Goal: Task Accomplishment & Management: Manage account settings

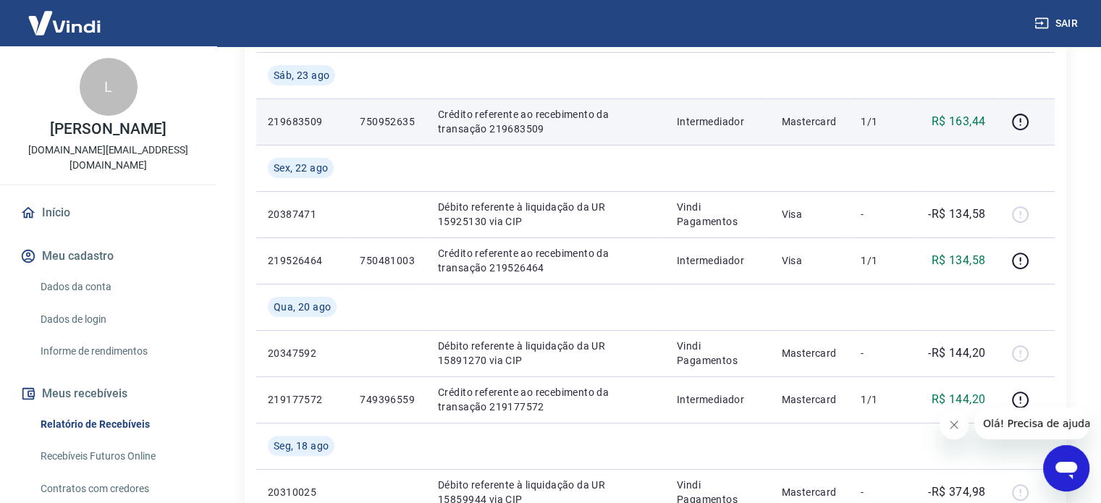
scroll to position [243, 0]
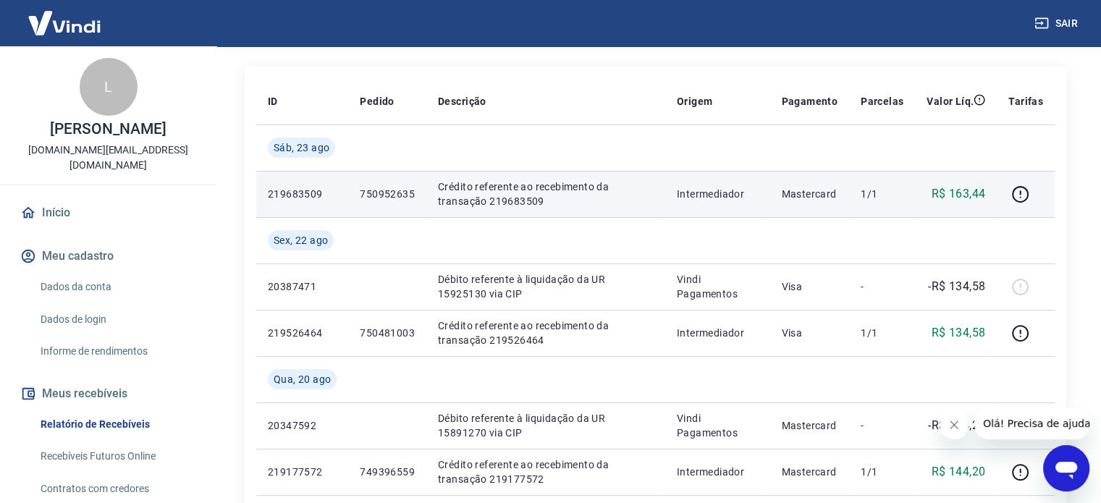
click at [298, 192] on p "219683509" at bounding box center [302, 194] width 69 height 14
copy p "219683509"
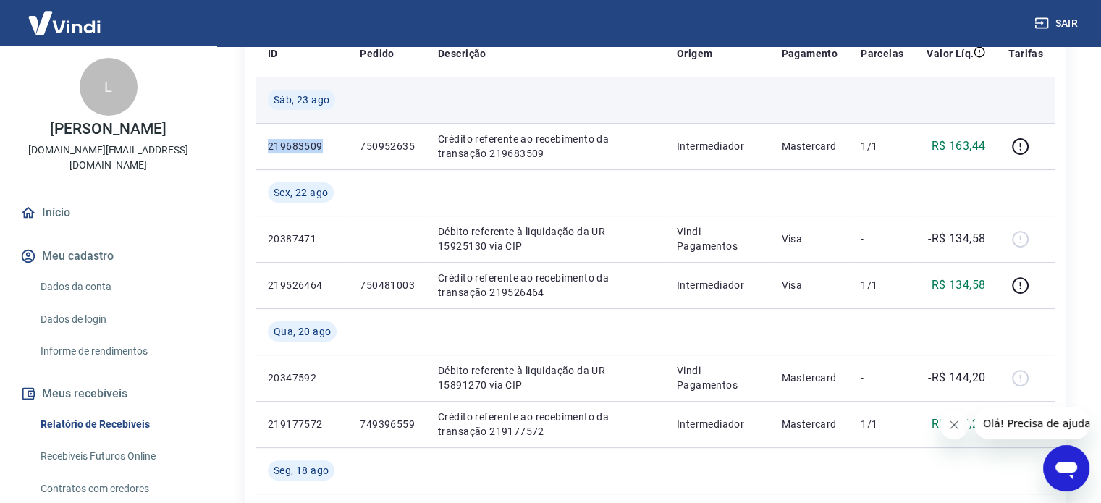
scroll to position [387, 0]
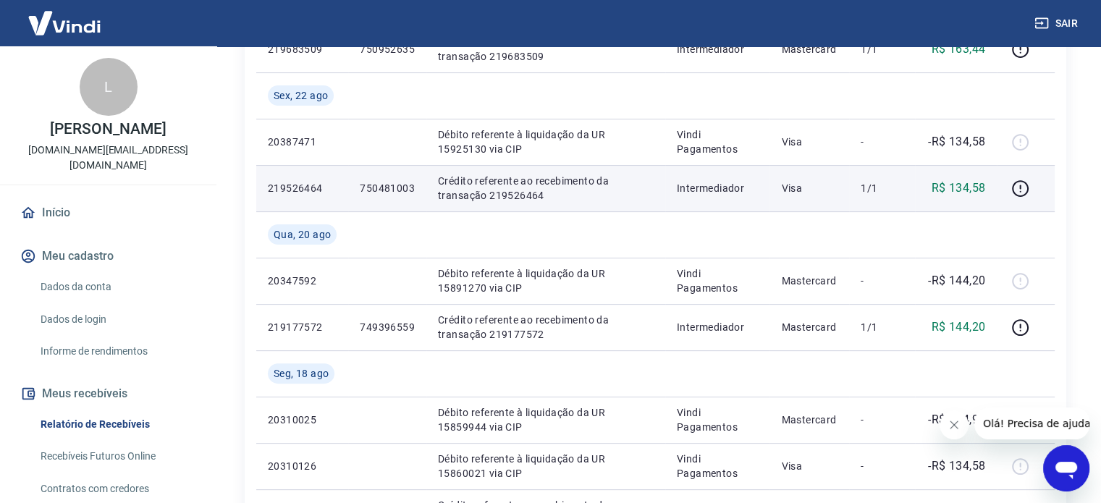
click at [284, 177] on td "219526464" at bounding box center [302, 188] width 92 height 46
click at [286, 188] on p "219526464" at bounding box center [302, 188] width 69 height 14
copy p "219526464"
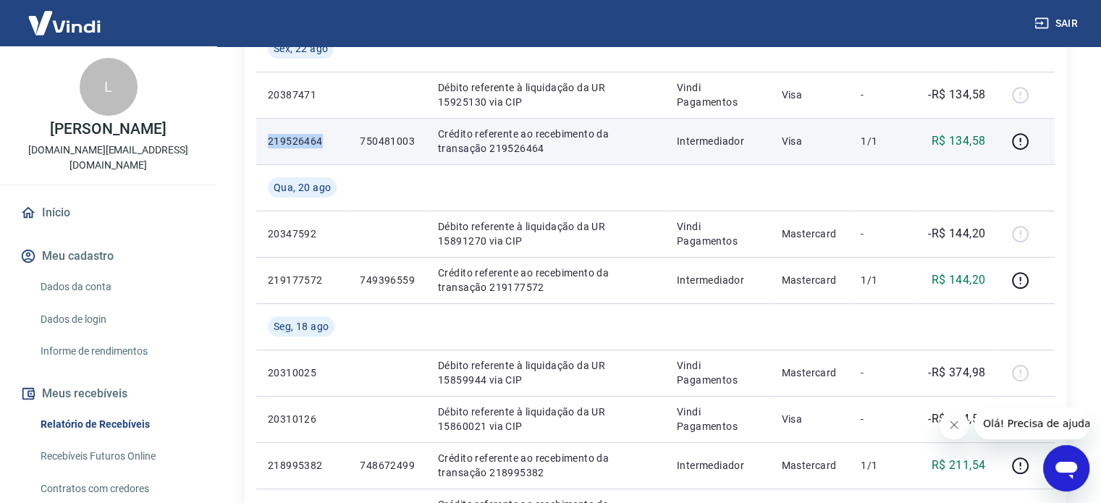
scroll to position [460, 0]
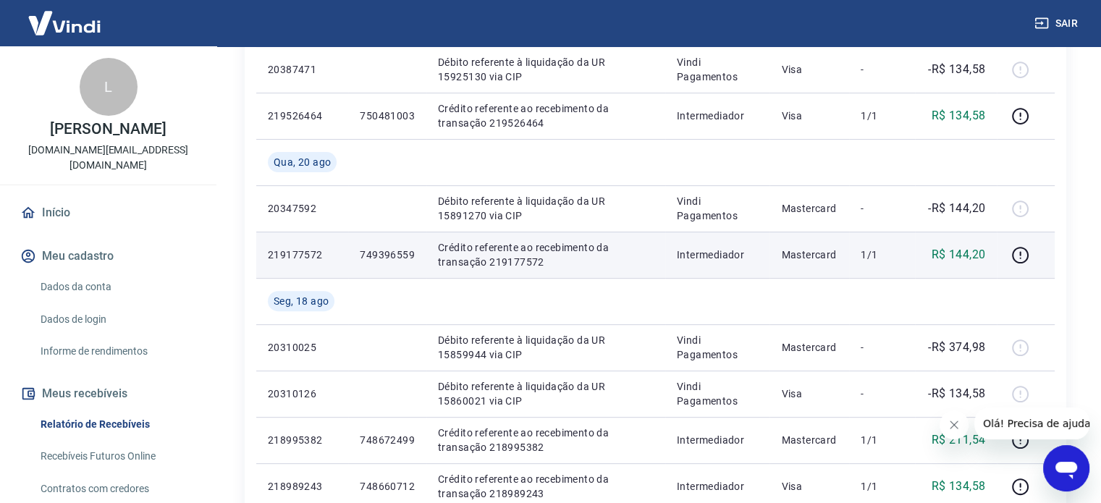
click at [277, 248] on p "219177572" at bounding box center [302, 255] width 69 height 14
copy p "219177572"
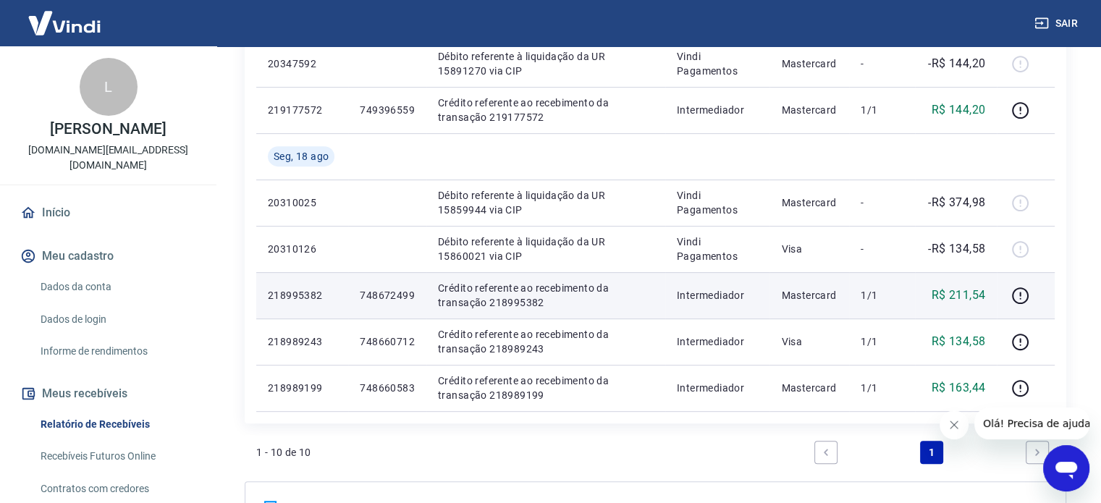
click at [287, 298] on p "218995382" at bounding box center [302, 295] width 69 height 14
copy p "218995382"
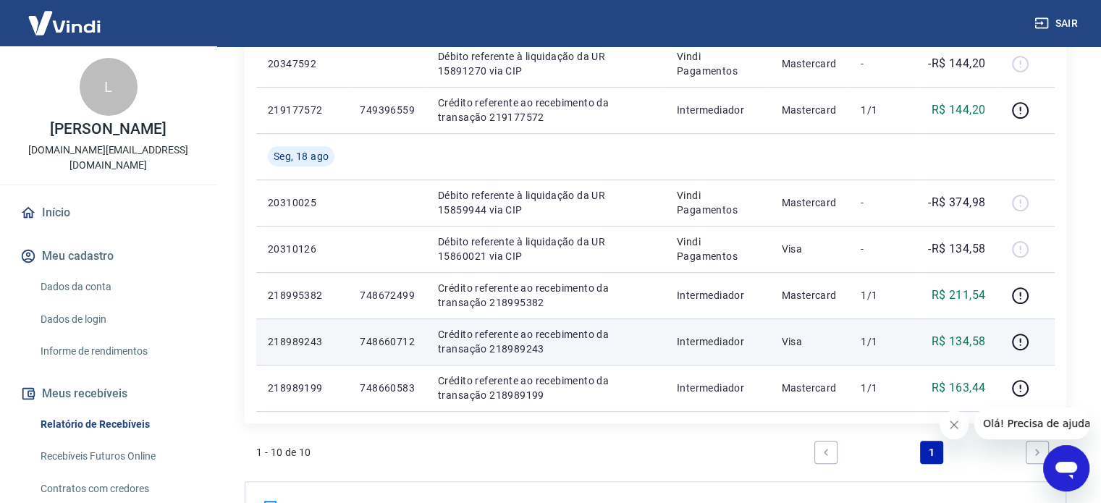
click at [296, 341] on p "218989243" at bounding box center [302, 341] width 69 height 14
copy p "218989243"
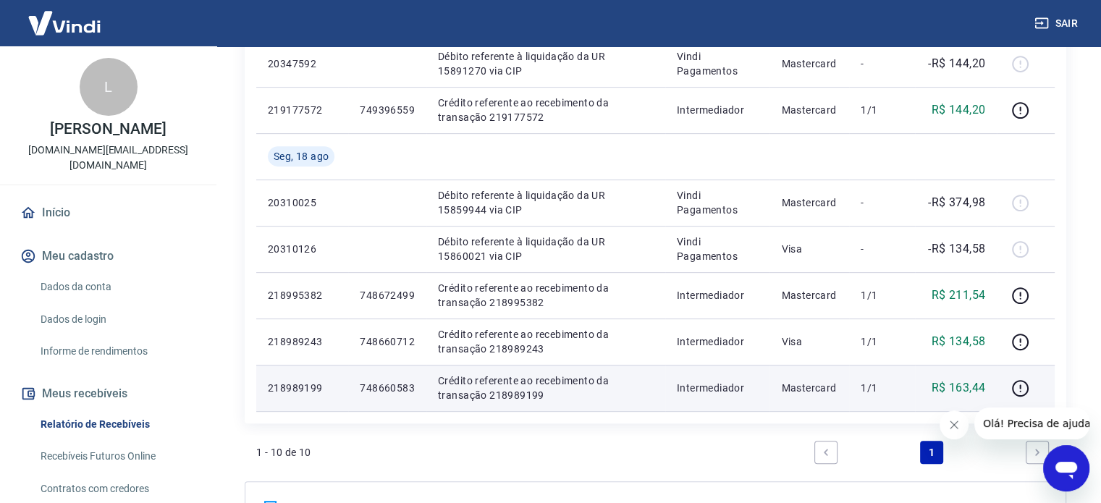
click at [290, 392] on p "218989199" at bounding box center [302, 388] width 69 height 14
copy p "218989199"
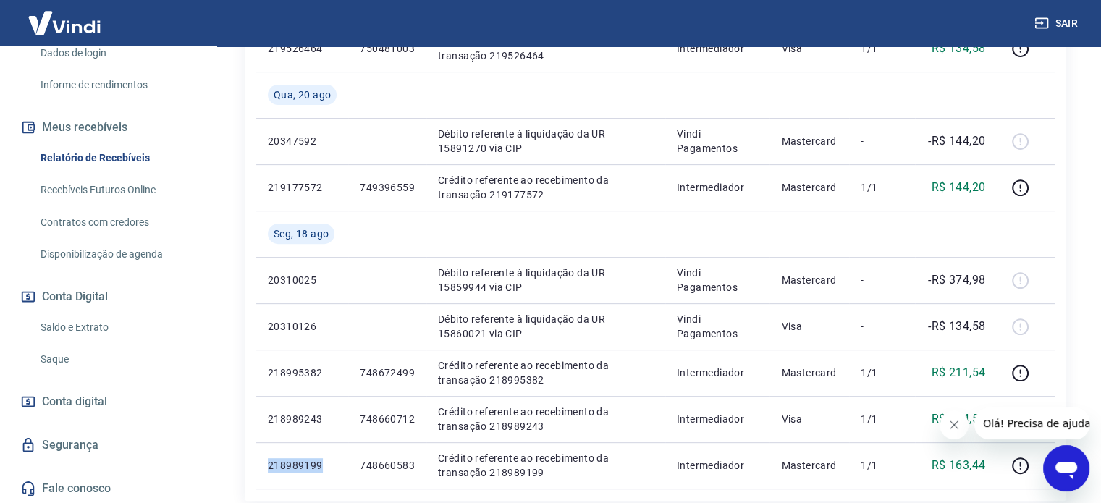
scroll to position [532, 0]
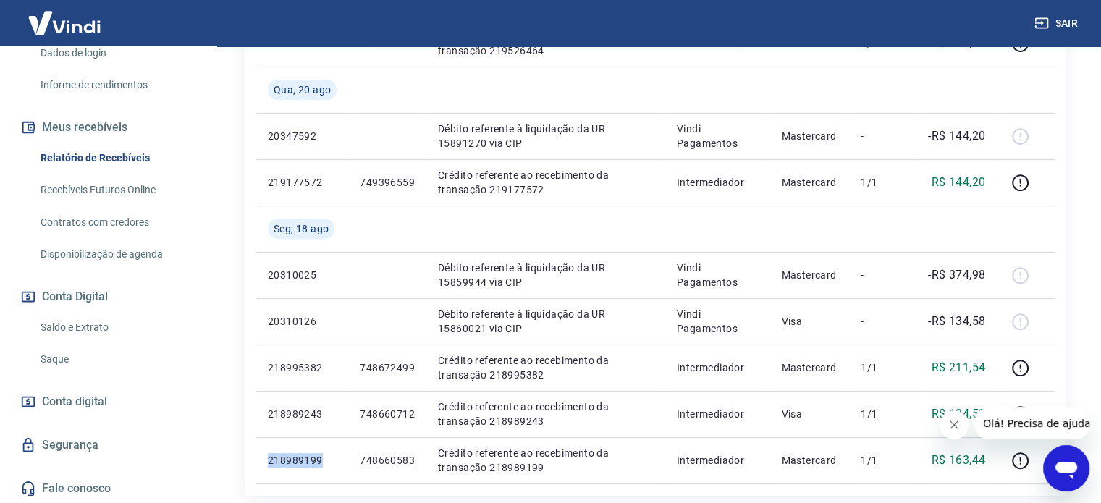
click at [73, 327] on link "Saldo e Extrato" at bounding box center [117, 328] width 164 height 30
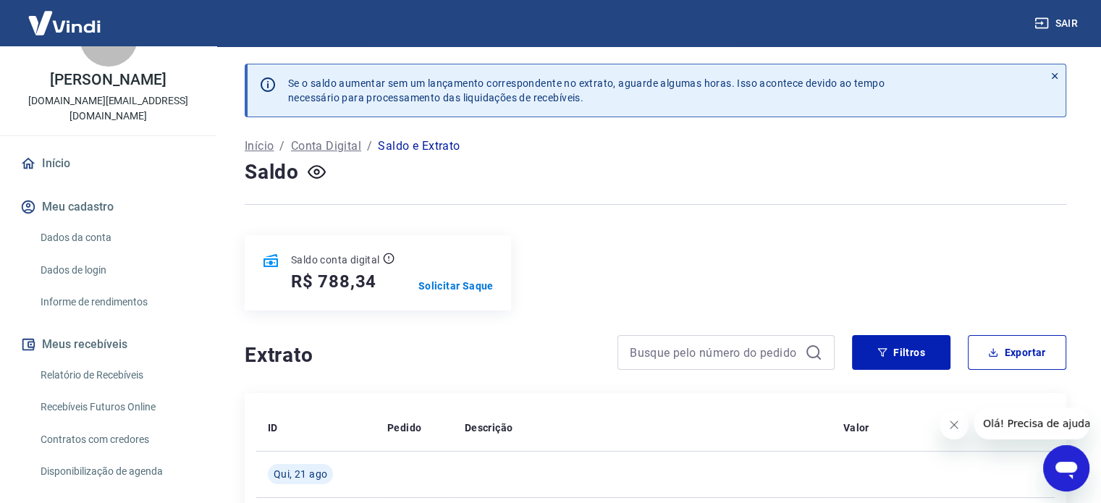
click at [379, 180] on div "Saldo" at bounding box center [656, 172] width 822 height 29
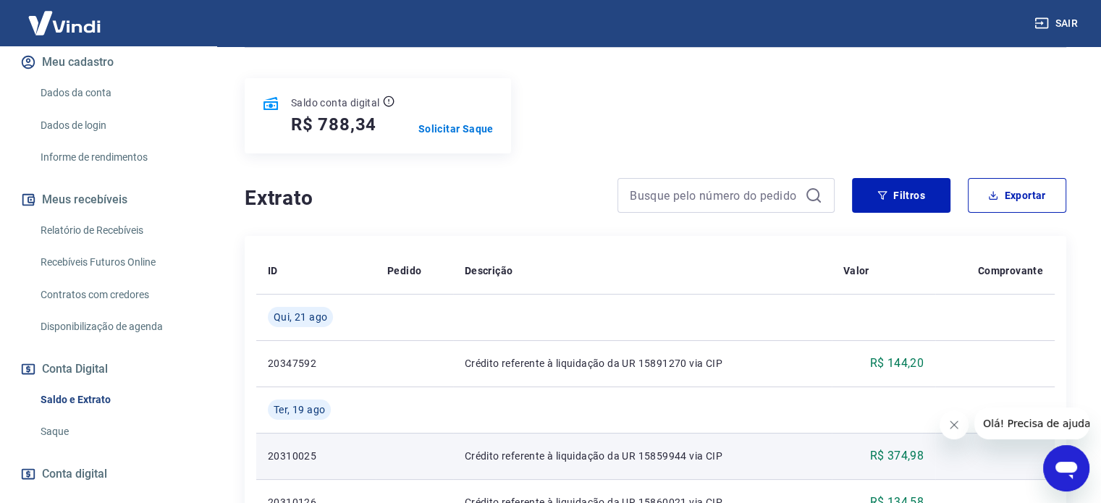
scroll to position [100, 0]
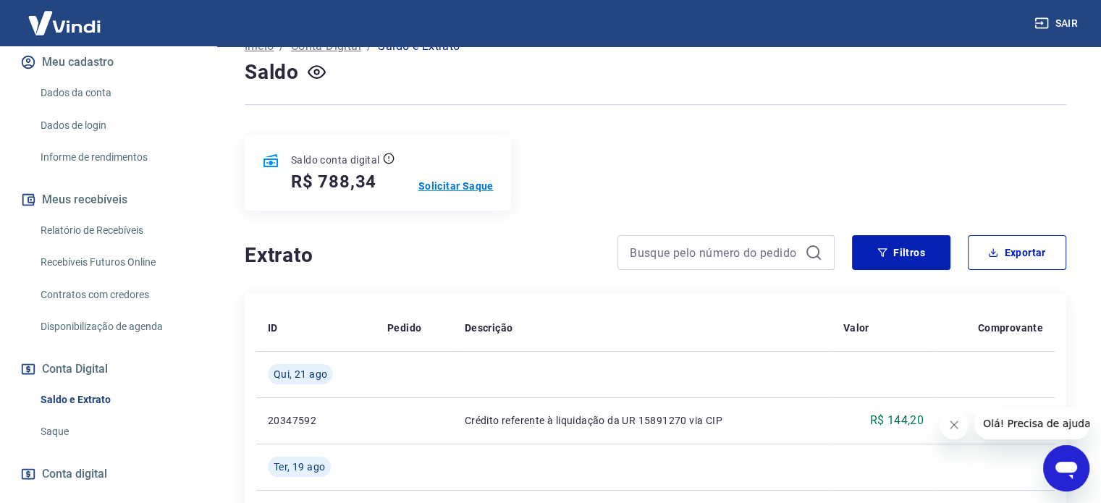
click at [442, 182] on p "Solicitar Saque" at bounding box center [455, 186] width 75 height 14
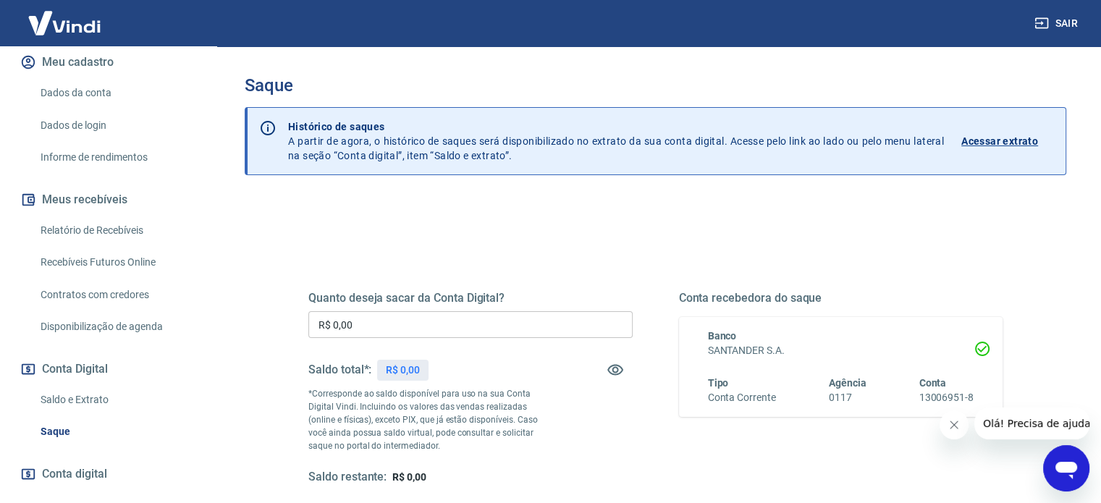
scroll to position [72, 0]
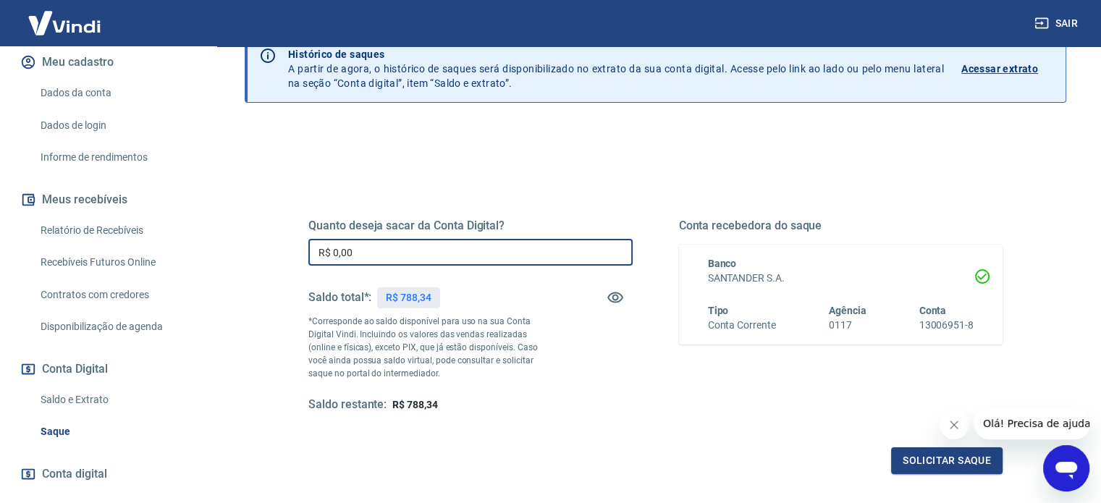
drag, startPoint x: 382, startPoint y: 250, endPoint x: 292, endPoint y: 254, distance: 90.6
click at [292, 254] on div "Quanto deseja sacar da Conta Digital? R$ 0,00 ​ Saldo total*: R$ 788,34 *Corres…" at bounding box center [655, 323] width 729 height 337
type input "R$ 788,34"
click at [485, 379] on p "*Corresponde ao saldo disponível para uso na sua Conta Digital Vindi. Incluindo…" at bounding box center [429, 347] width 243 height 65
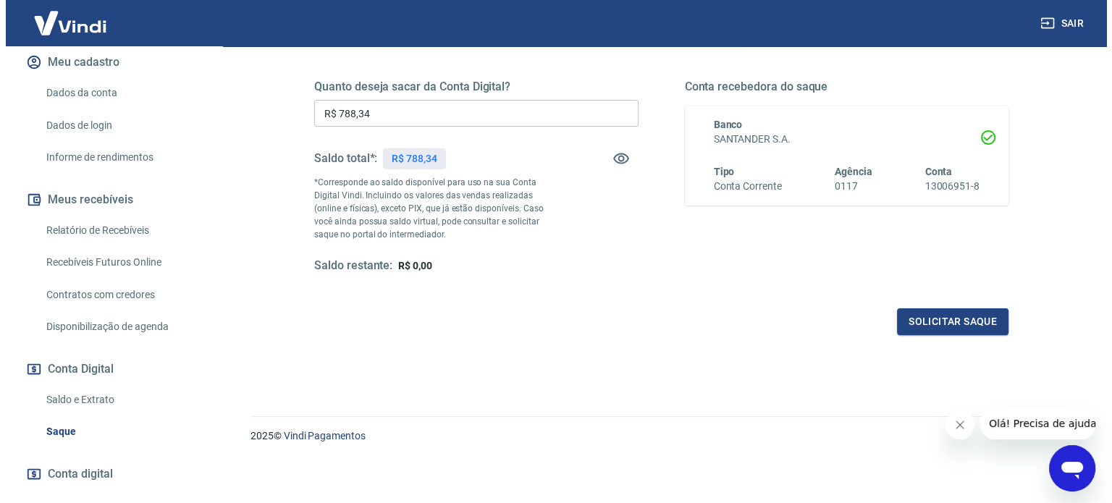
scroll to position [139, 0]
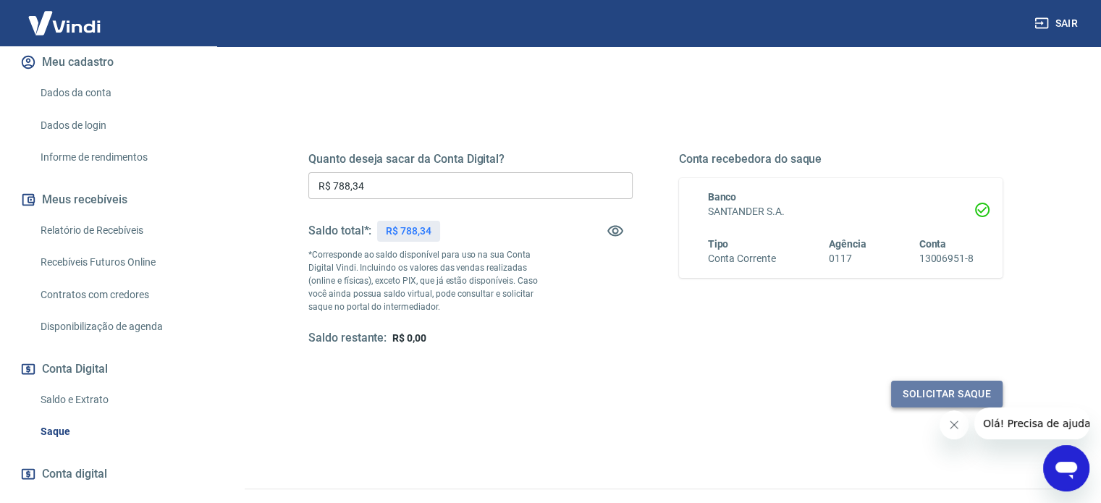
click at [906, 386] on button "Solicitar saque" at bounding box center [946, 394] width 111 height 27
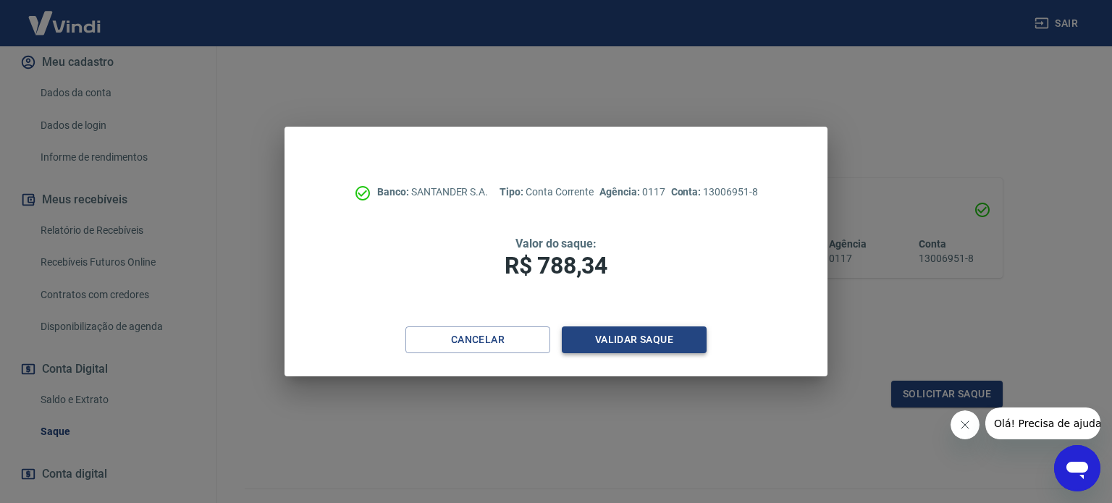
click at [621, 342] on button "Validar saque" at bounding box center [634, 340] width 145 height 27
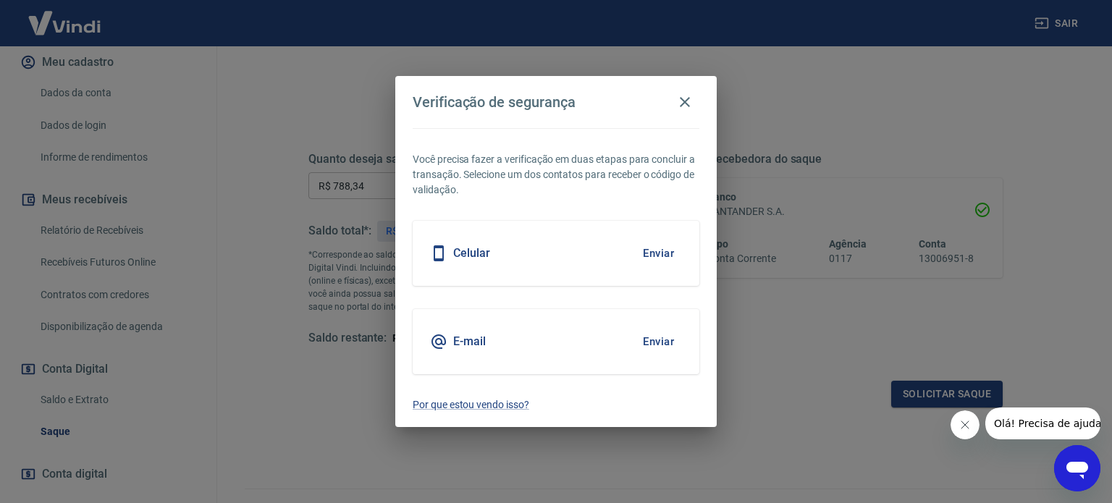
click at [648, 252] on button "Enviar" at bounding box center [658, 253] width 47 height 30
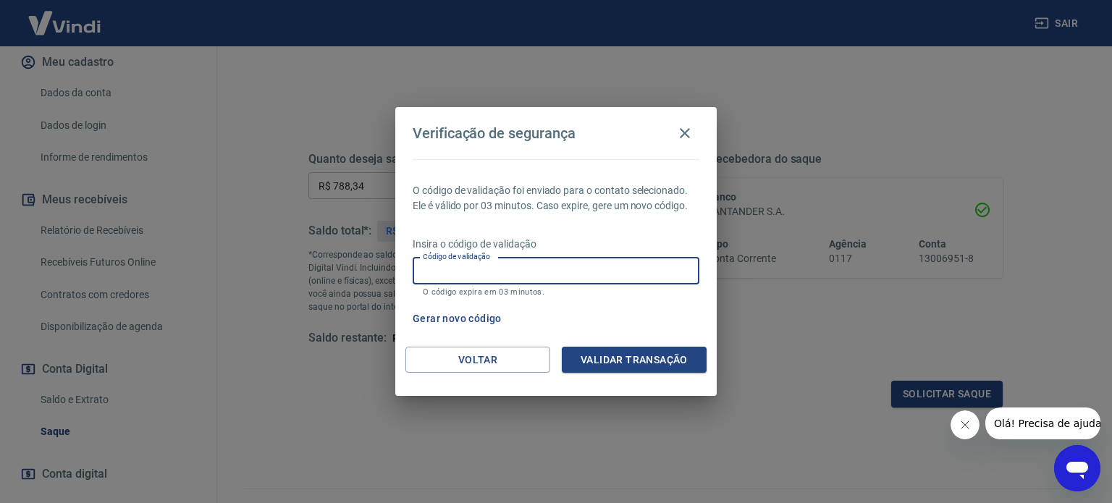
click at [607, 272] on input "Código de validação" at bounding box center [556, 271] width 287 height 27
type input "972207"
click at [624, 365] on button "Validar transação" at bounding box center [634, 360] width 145 height 27
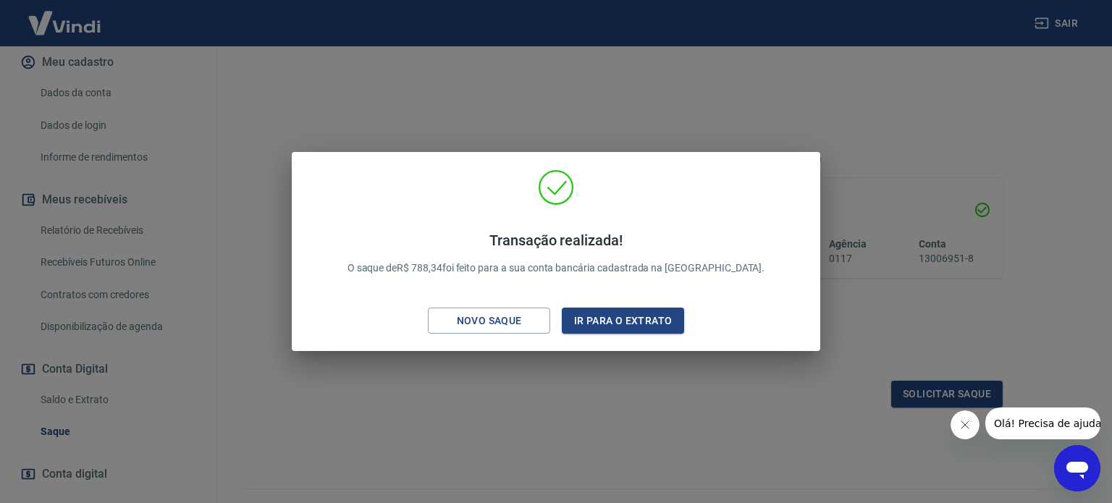
click at [562, 397] on div "Transação realizada! O saque de R$ 788,34 foi feito para a sua conta bancária c…" at bounding box center [556, 251] width 1112 height 503
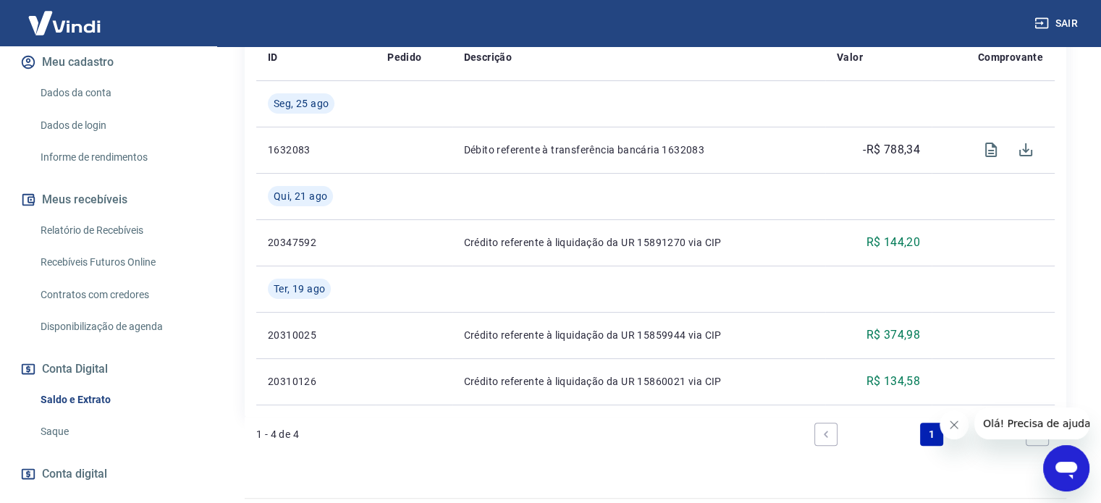
scroll to position [337, 0]
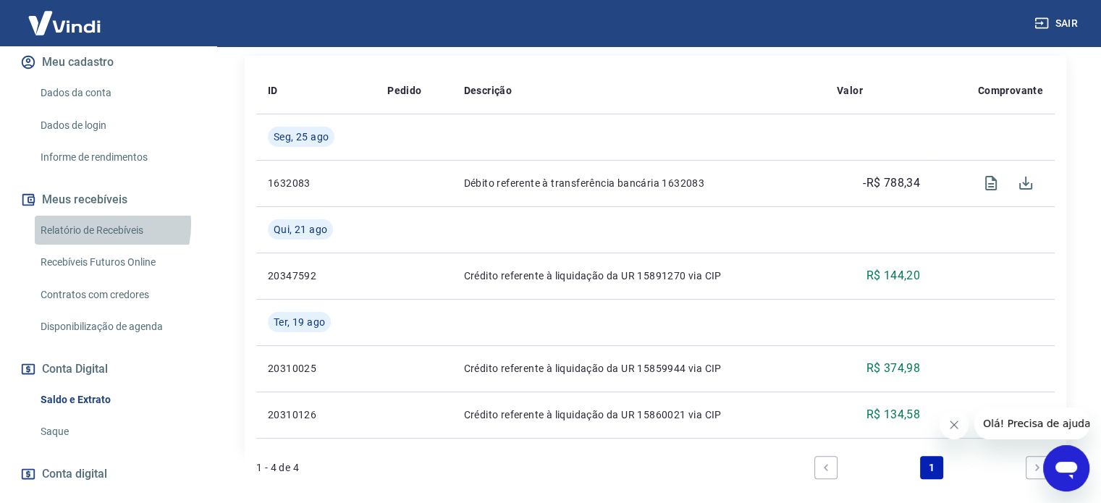
click at [93, 223] on link "Relatório de Recebíveis" at bounding box center [117, 231] width 164 height 30
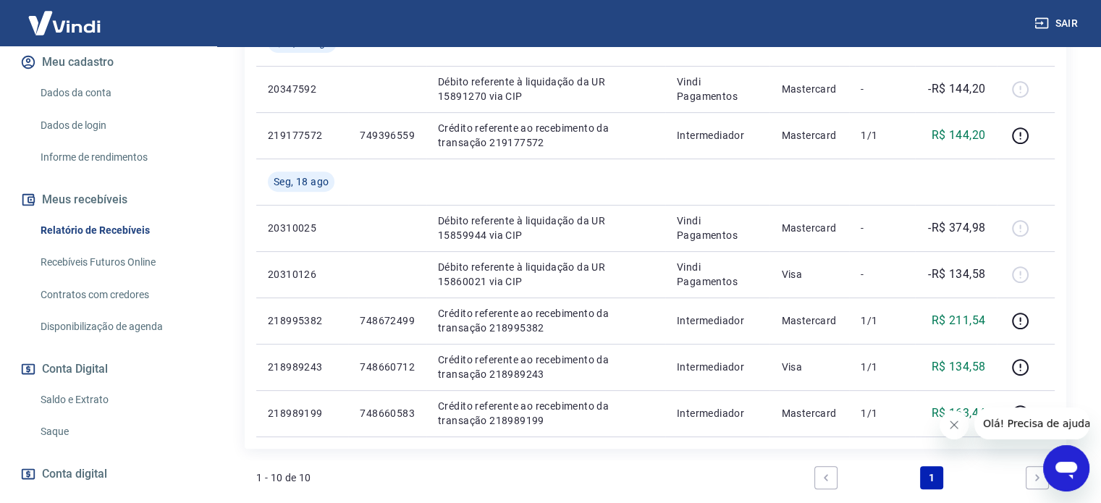
scroll to position [724, 0]
